Goal: Task Accomplishment & Management: Manage account settings

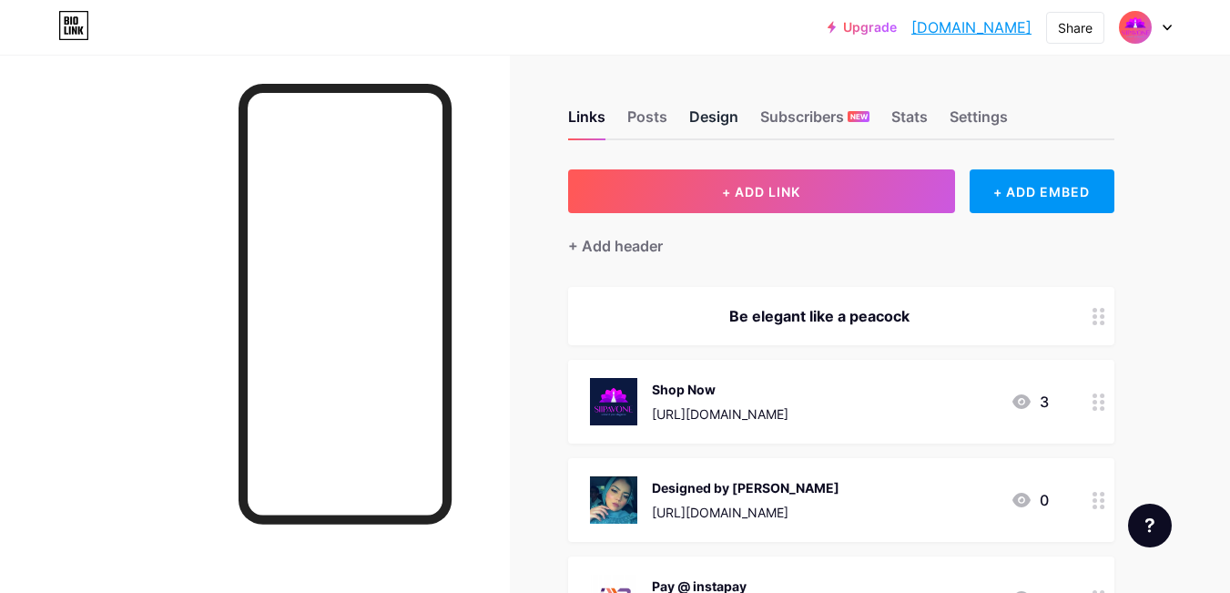
click at [726, 122] on div "Design" at bounding box center [713, 122] width 49 height 33
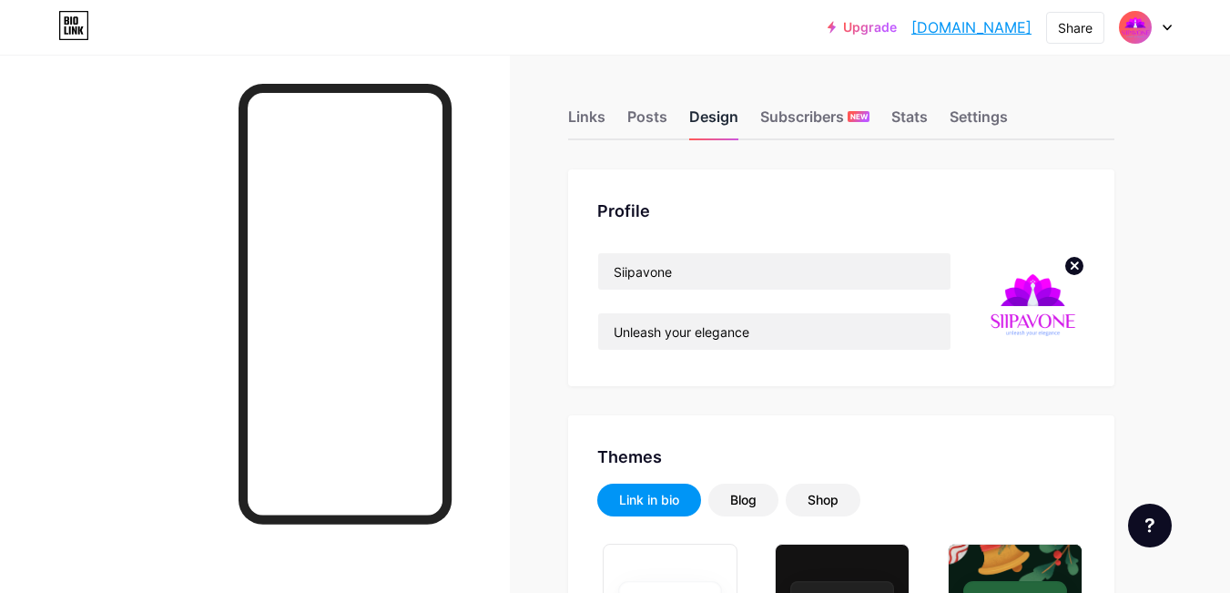
type input "#0b1940"
type input "#000000"
type input "#ffffff"
click at [1037, 304] on img at bounding box center [1033, 304] width 105 height 105
click at [1035, 298] on img at bounding box center [1033, 304] width 105 height 105
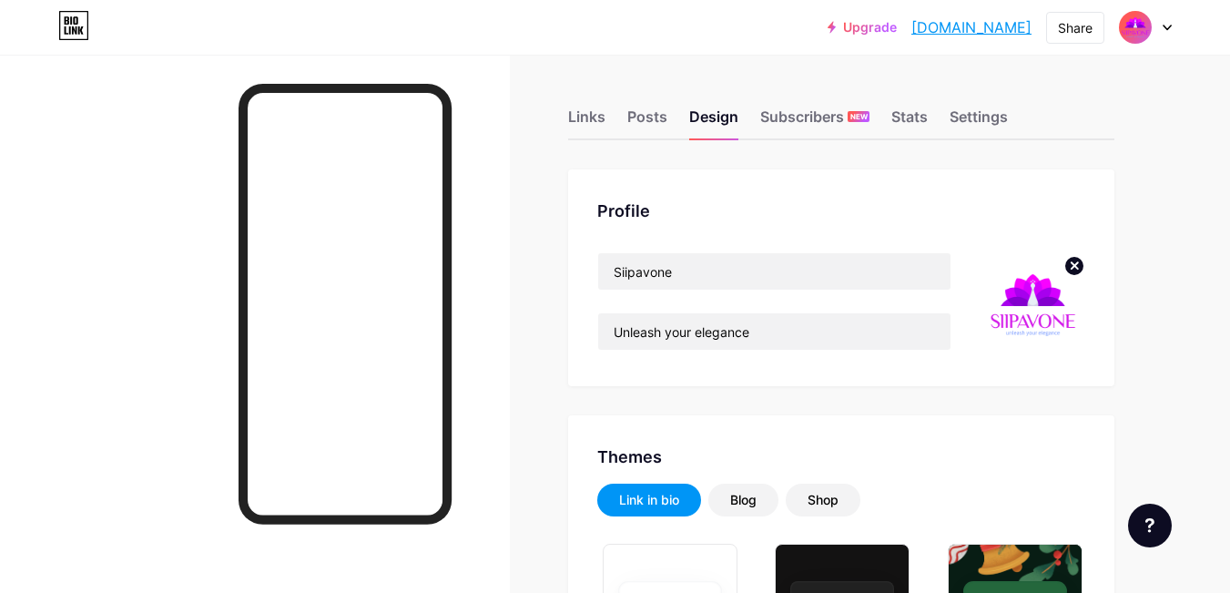
click at [1069, 265] on circle at bounding box center [1075, 266] width 20 height 20
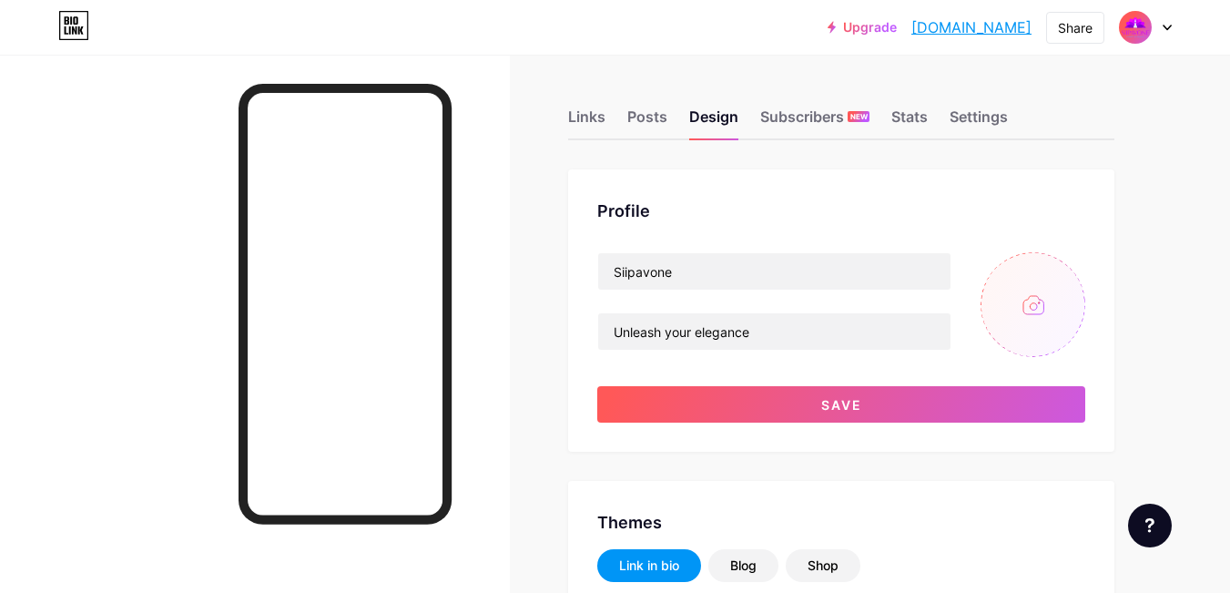
click at [1037, 289] on input "file" at bounding box center [1033, 304] width 105 height 105
type input "C:\fakepath\Siipavone logo.png"
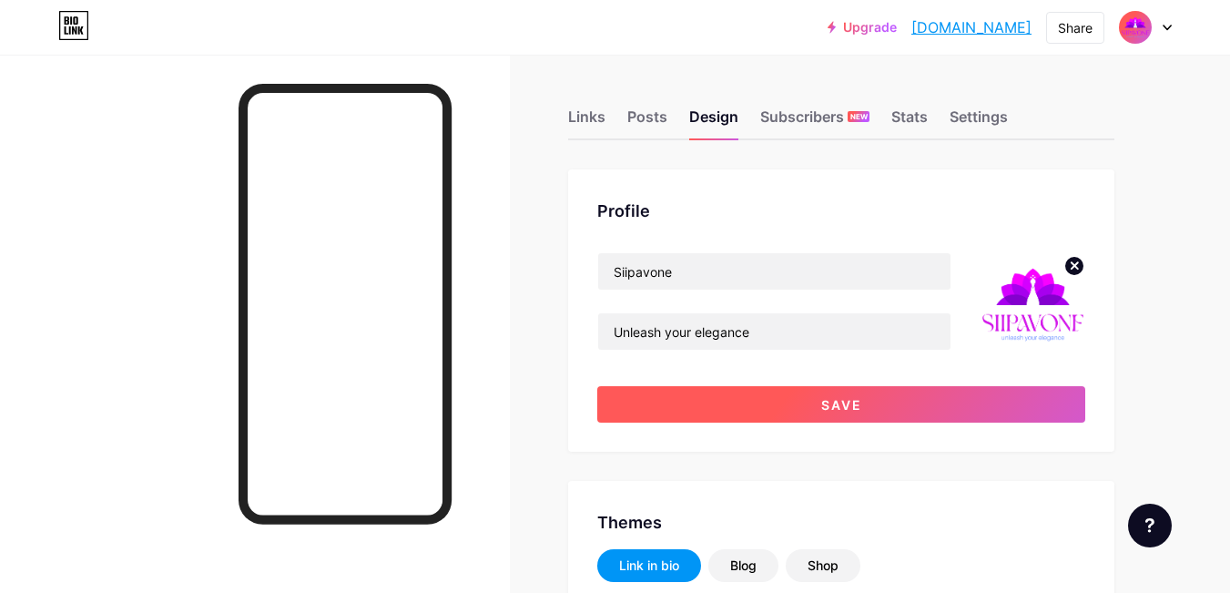
click at [847, 408] on span "Save" at bounding box center [841, 404] width 41 height 15
type input "#0b1940"
type input "#000000"
type input "#ffffff"
